Goal: Task Accomplishment & Management: Manage account settings

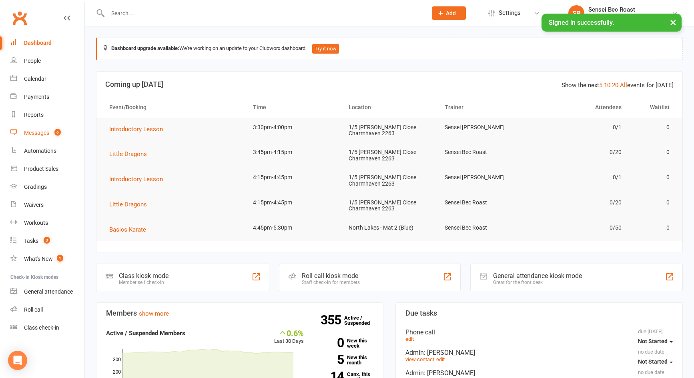
click at [38, 138] on link "Messages 6" at bounding box center [47, 133] width 74 height 18
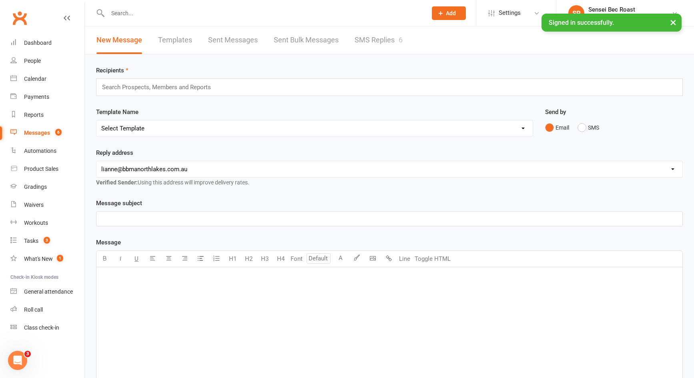
click at [385, 51] on link "SMS Replies 6" at bounding box center [379, 40] width 48 height 28
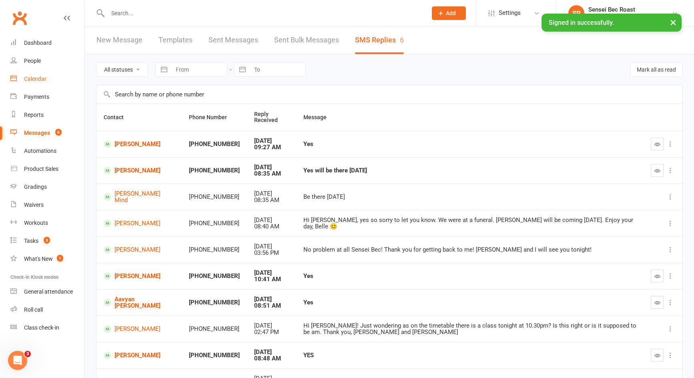
click at [36, 77] on div "Calendar" at bounding box center [35, 79] width 22 height 6
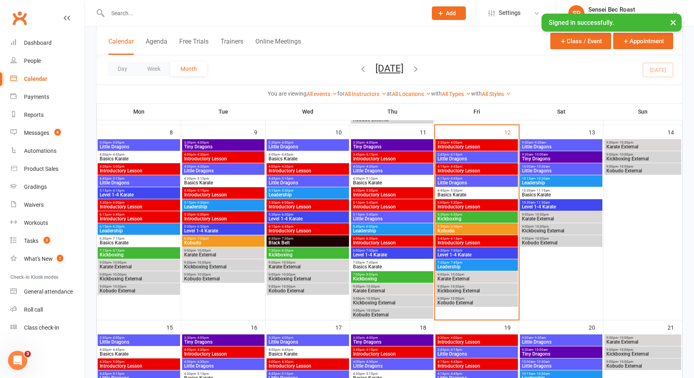
scroll to position [160, 0]
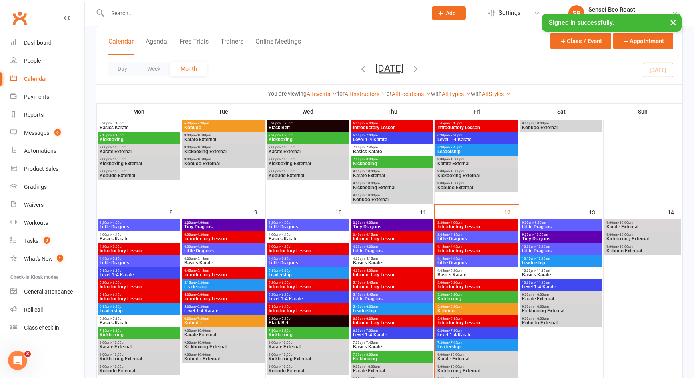
click at [489, 234] on span "3:45pm - 4:15pm" at bounding box center [476, 235] width 79 height 4
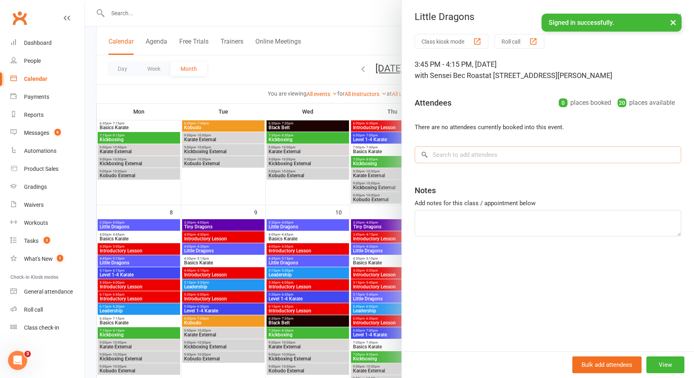
drag, startPoint x: 471, startPoint y: 153, endPoint x: 469, endPoint y: 158, distance: 5.1
click at [471, 153] on input "search" at bounding box center [548, 154] width 266 height 17
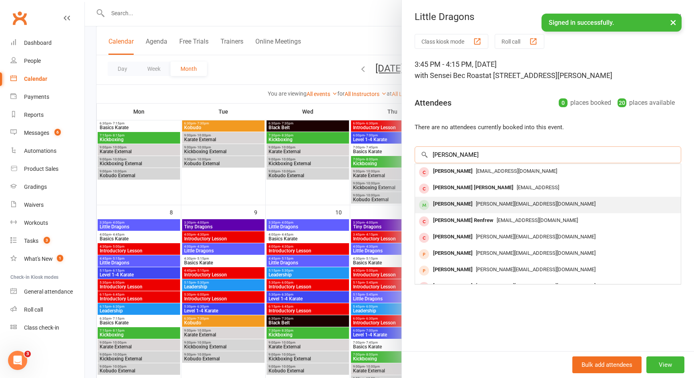
type input "justin"
click at [462, 207] on div "Justin Smith" at bounding box center [453, 204] width 46 height 12
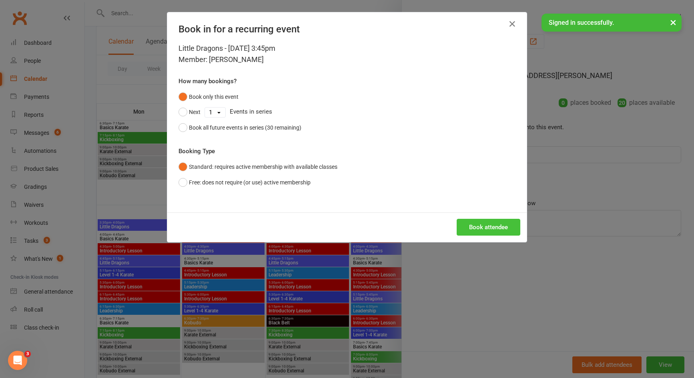
click at [475, 223] on button "Book attendee" at bounding box center [489, 227] width 64 height 17
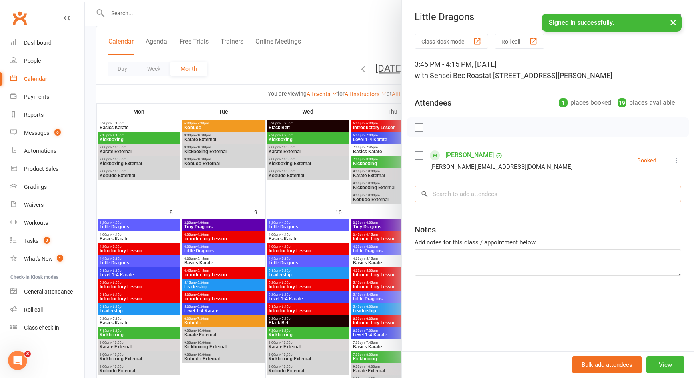
click at [490, 199] on input "search" at bounding box center [548, 194] width 266 height 17
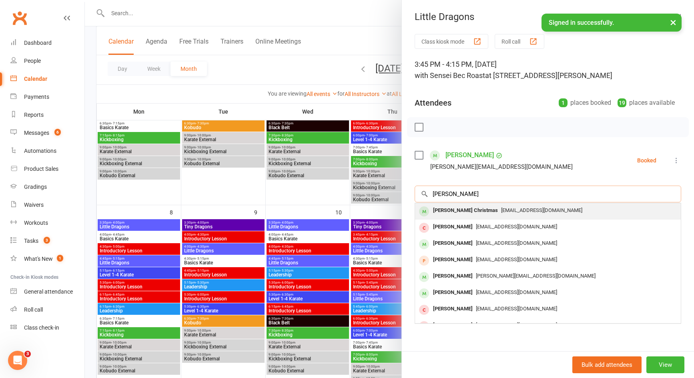
type input "finn chr"
click at [483, 216] on div "Finn Christmas k.huikuri@gmail.com" at bounding box center [548, 211] width 266 height 16
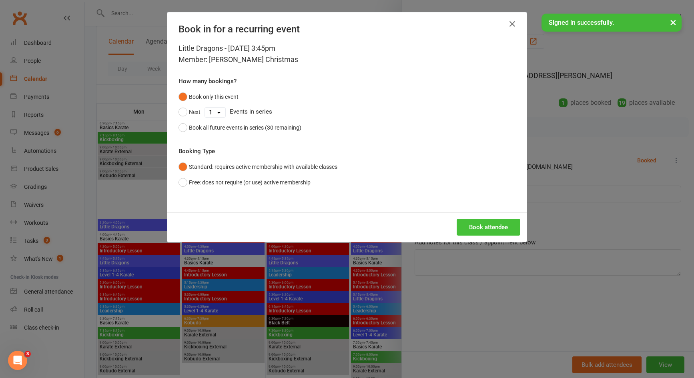
click at [489, 228] on button "Book attendee" at bounding box center [489, 227] width 64 height 17
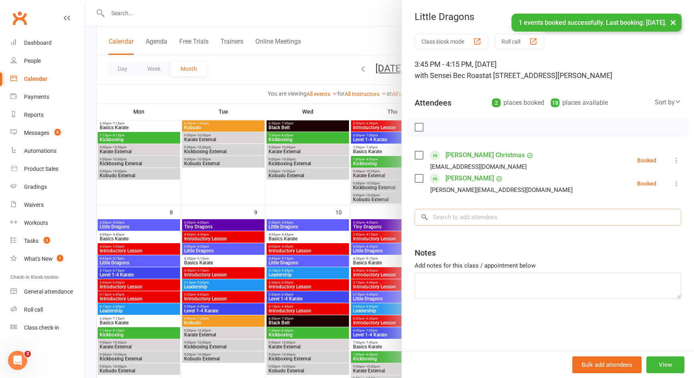
click at [497, 218] on input "search" at bounding box center [548, 217] width 266 height 17
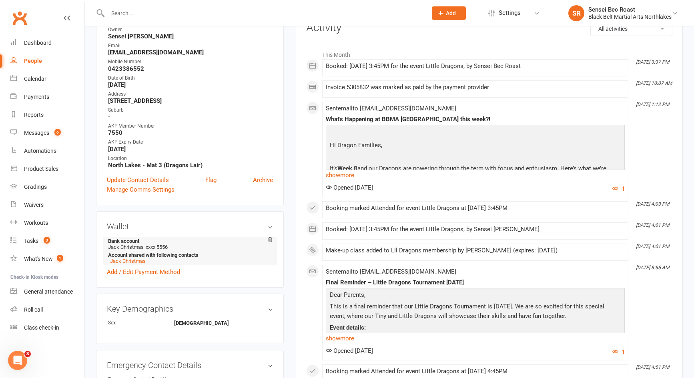
scroll to position [40, 0]
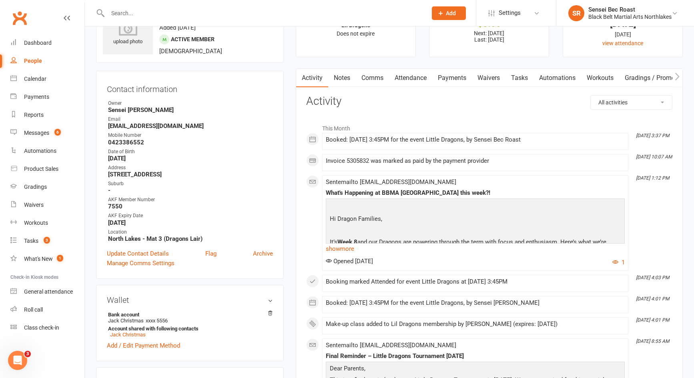
click at [456, 81] on link "Payments" at bounding box center [452, 78] width 40 height 18
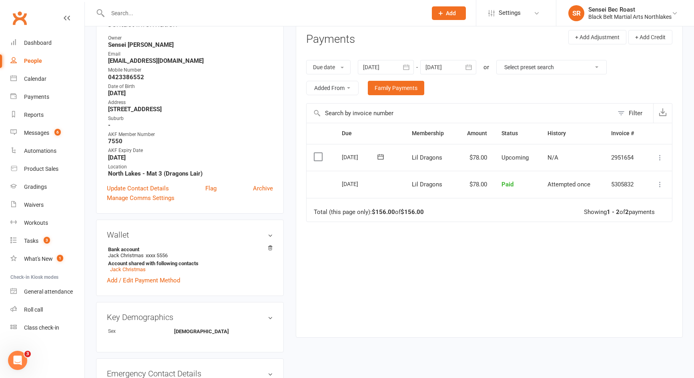
scroll to position [120, 0]
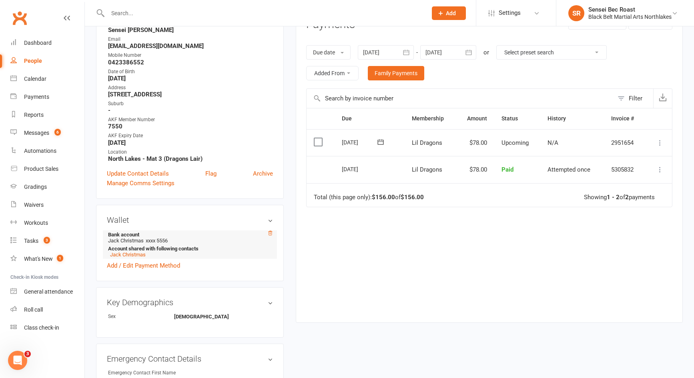
click at [272, 232] on icon at bounding box center [270, 233] width 6 height 6
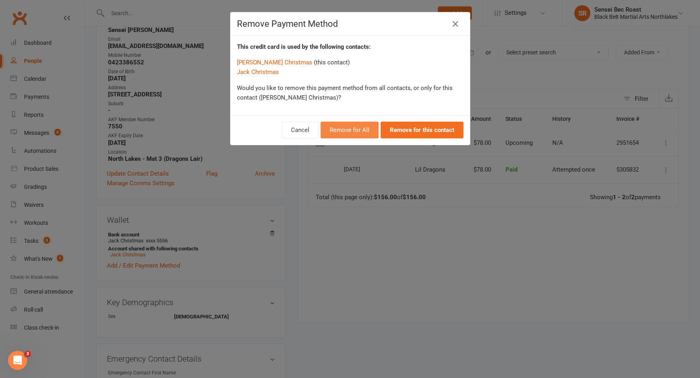
click at [357, 130] on button "Remove for All" at bounding box center [350, 130] width 58 height 17
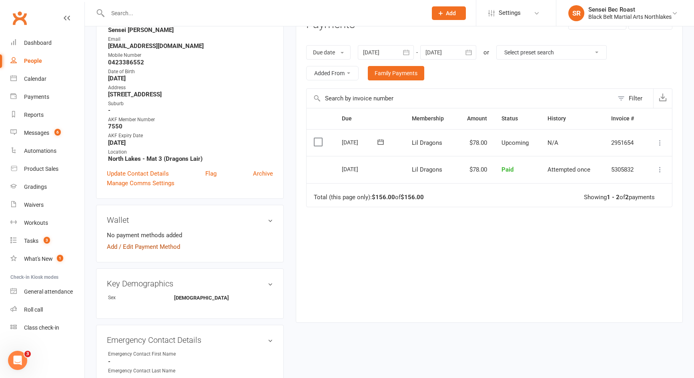
click at [174, 246] on link "Add / Edit Payment Method" at bounding box center [143, 247] width 73 height 10
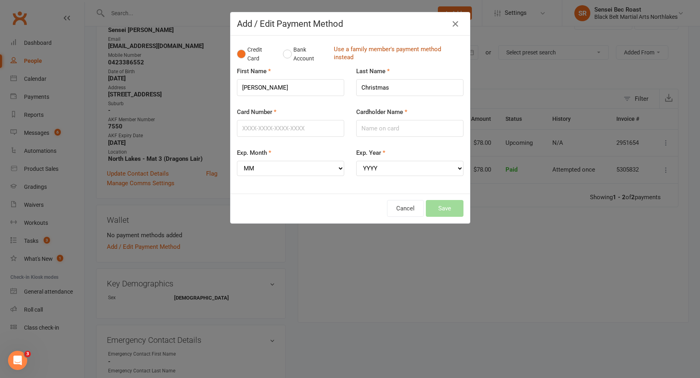
click at [344, 48] on link "Use a family member's payment method instead" at bounding box center [397, 54] width 126 height 18
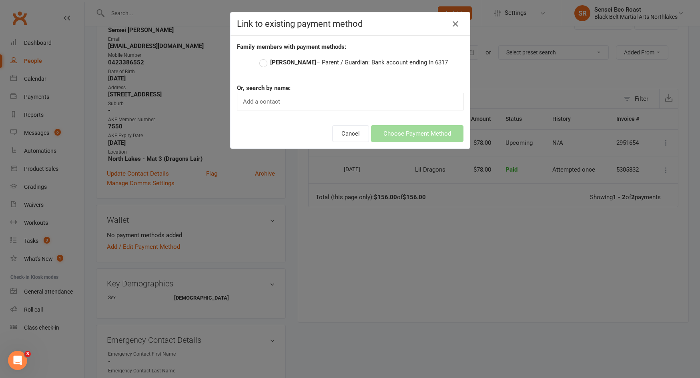
click at [260, 65] on label "[PERSON_NAME] – Parent / Guardian: Bank account ending in 6317" at bounding box center [353, 63] width 188 height 10
click at [260, 58] on input "[PERSON_NAME] – Parent / Guardian: Bank account ending in 6317" at bounding box center [261, 58] width 5 height 0
click at [405, 138] on button "Choose Payment Method" at bounding box center [417, 133] width 92 height 17
